Goal: Download file/media

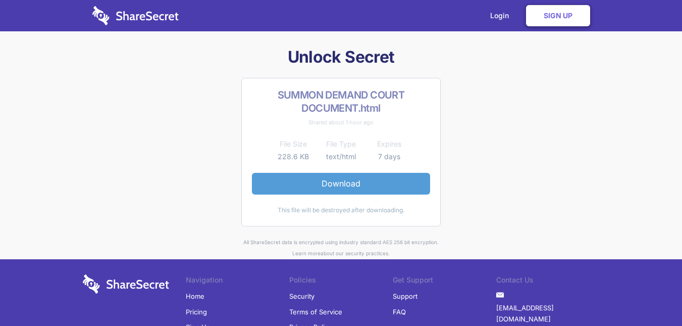
click at [332, 185] on link "Download" at bounding box center [341, 183] width 178 height 21
click at [337, 183] on link "Download" at bounding box center [341, 183] width 178 height 21
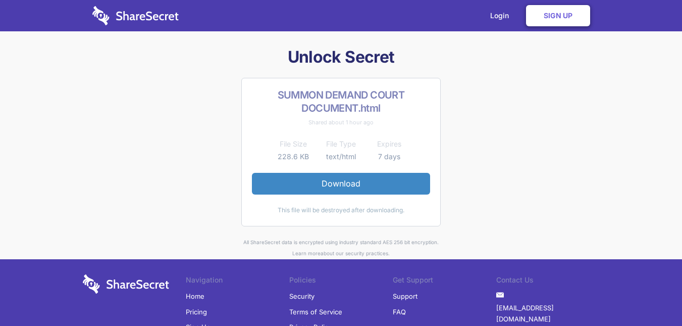
click at [291, 149] on th "File Size" at bounding box center [293, 144] width 48 height 12
click at [504, 16] on link "Login" at bounding box center [502, 15] width 44 height 31
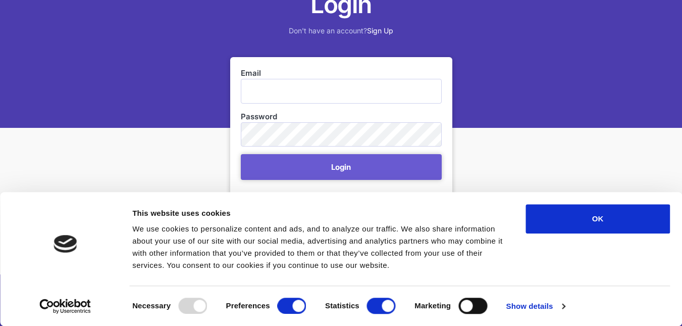
scroll to position [198, 0]
